Goal: Task Accomplishment & Management: Use online tool/utility

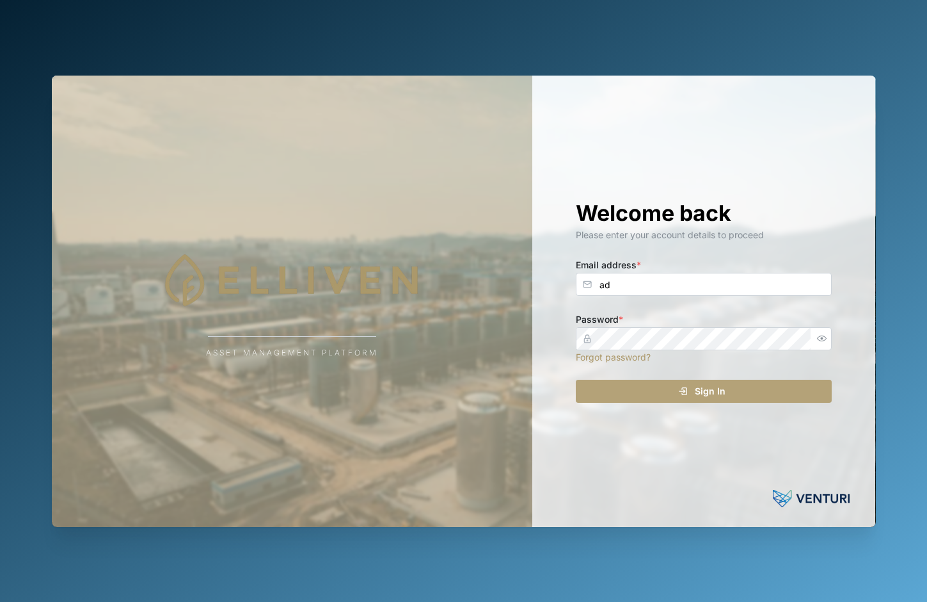
click at [810, 291] on input "ad" at bounding box center [704, 284] width 256 height 23
click at [0, 601] on com-1password-button at bounding box center [0, 602] width 0 height 0
type input "ad"
click at [634, 289] on input "ad" at bounding box center [704, 284] width 256 height 23
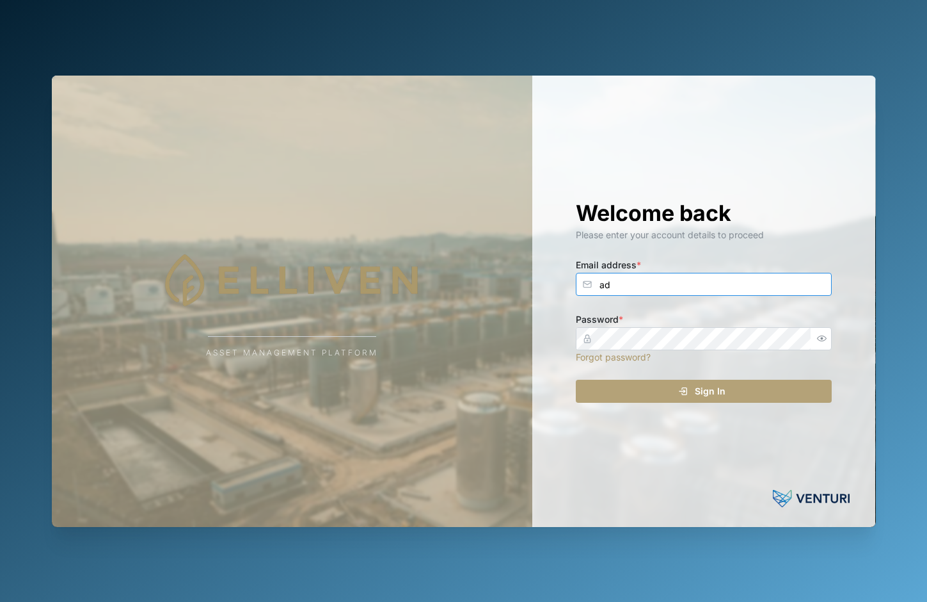
drag, startPoint x: 807, startPoint y: 277, endPoint x: 811, endPoint y: 287, distance: 11.2
click at [809, 277] on input "ad" at bounding box center [704, 284] width 256 height 23
click at [0, 601] on com-1password-button at bounding box center [0, 602] width 0 height 0
click at [743, 292] on input "ad" at bounding box center [704, 284] width 256 height 23
type input "[EMAIL_ADDRESS][DOMAIN_NAME]"
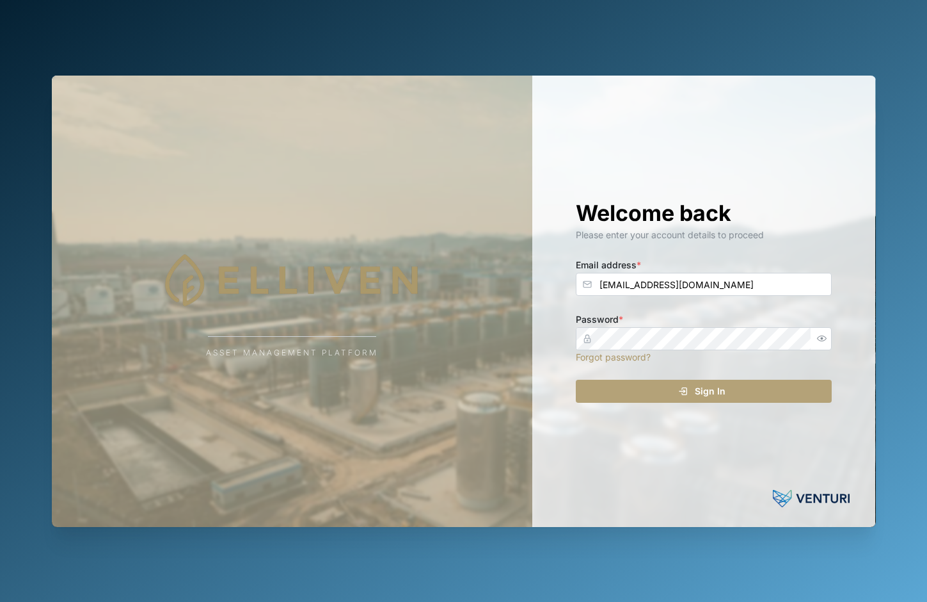
click at [692, 408] on div "Welcome back Please enter your account details to proceed Email address * [EMAI…" at bounding box center [703, 301] width 307 height 451
click at [697, 394] on span "Sign In" at bounding box center [710, 391] width 31 height 22
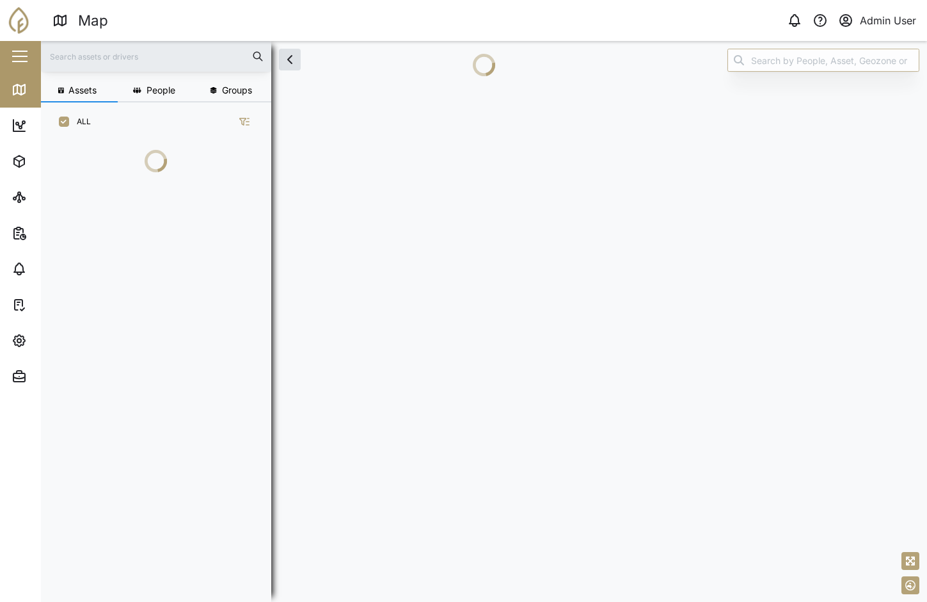
scroll to position [390, 200]
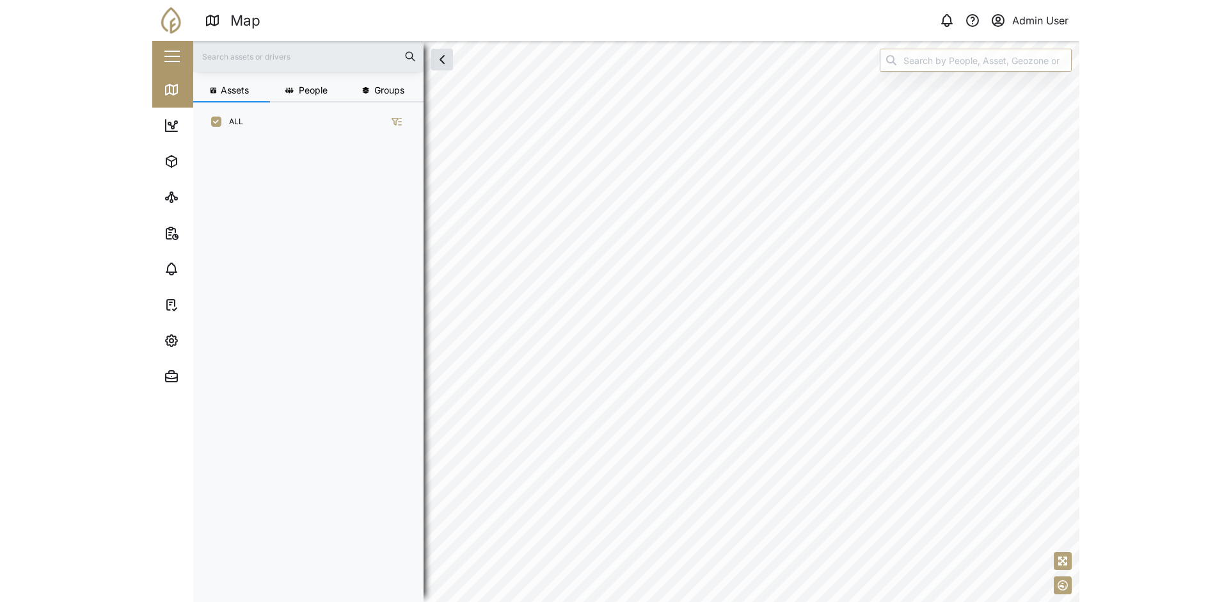
scroll to position [445, 200]
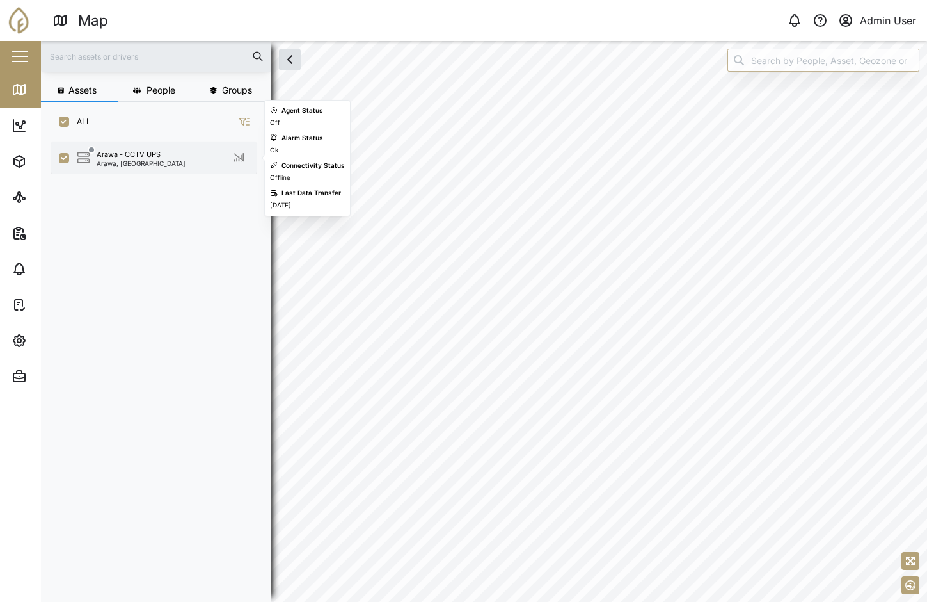
click at [145, 155] on div "Arawa - CCTV UPS" at bounding box center [129, 154] width 64 height 11
